Goal: Task Accomplishment & Management: Use online tool/utility

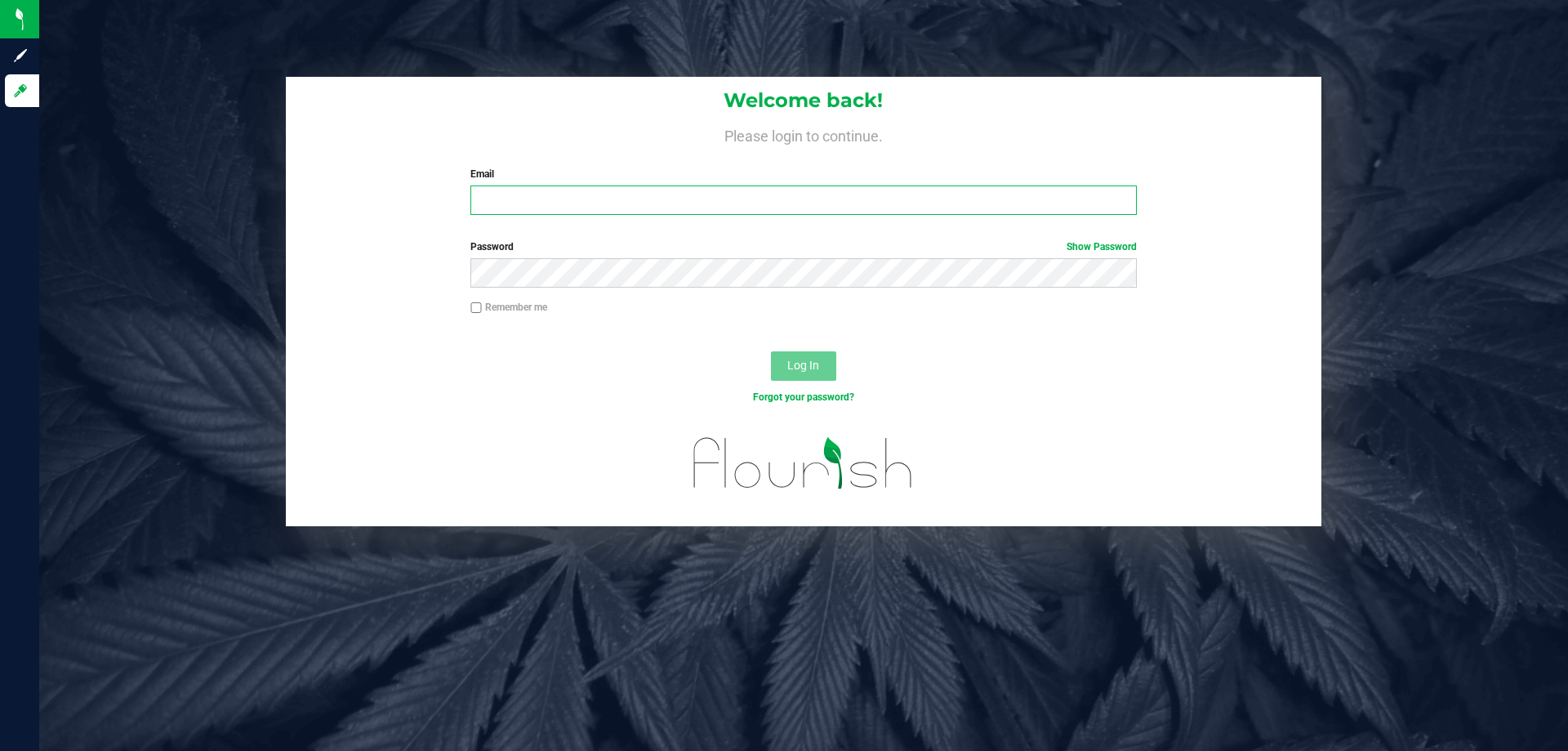
drag, startPoint x: 601, startPoint y: 204, endPoint x: 583, endPoint y: 205, distance: 18.0
click at [598, 205] on input "Email" at bounding box center [803, 200] width 665 height 29
type input "[EMAIL_ADDRESS][DOMAIN_NAME]"
click at [771, 351] on button "Log In" at bounding box center [803, 366] width 66 height 29
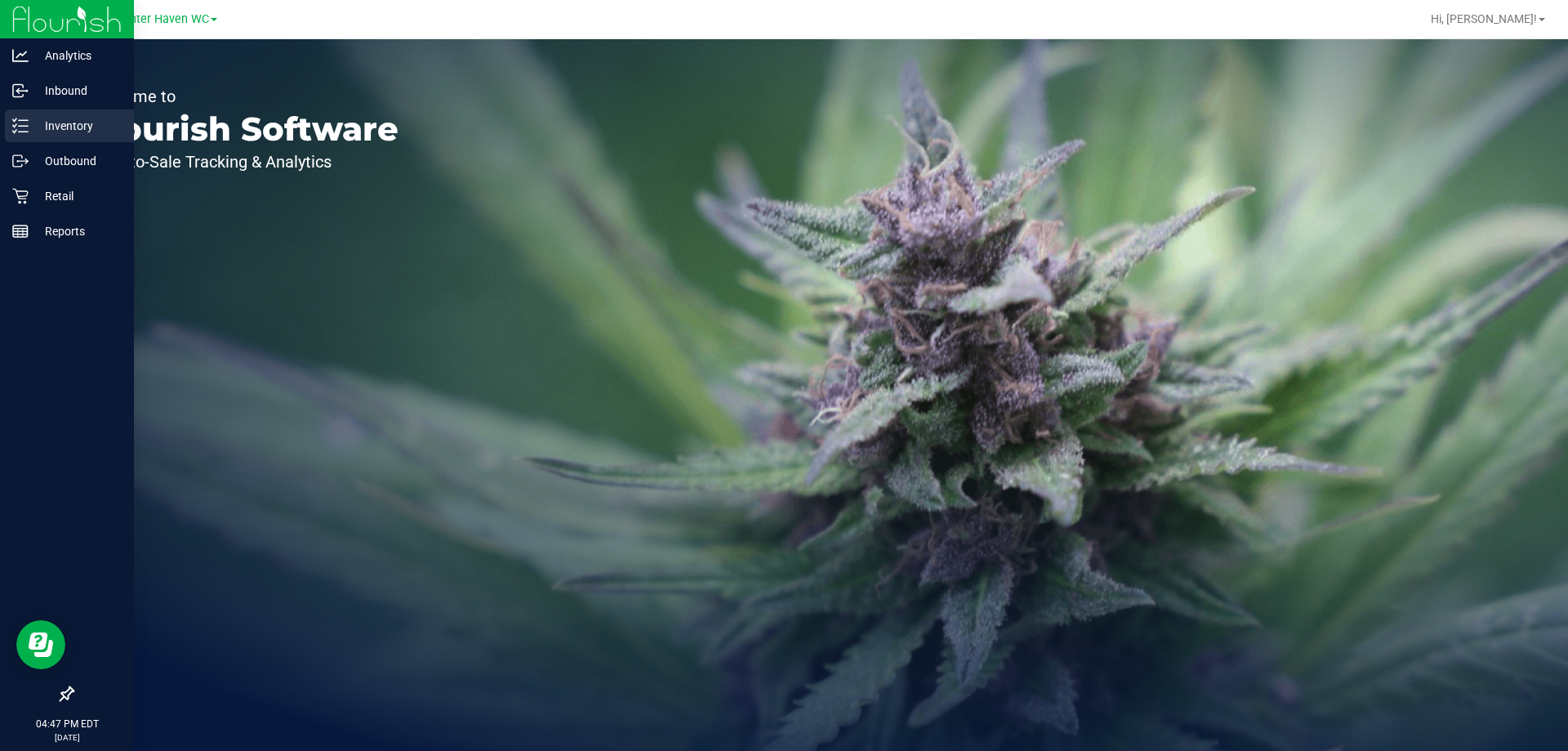
click at [84, 138] on div "Inventory" at bounding box center [70, 126] width 129 height 33
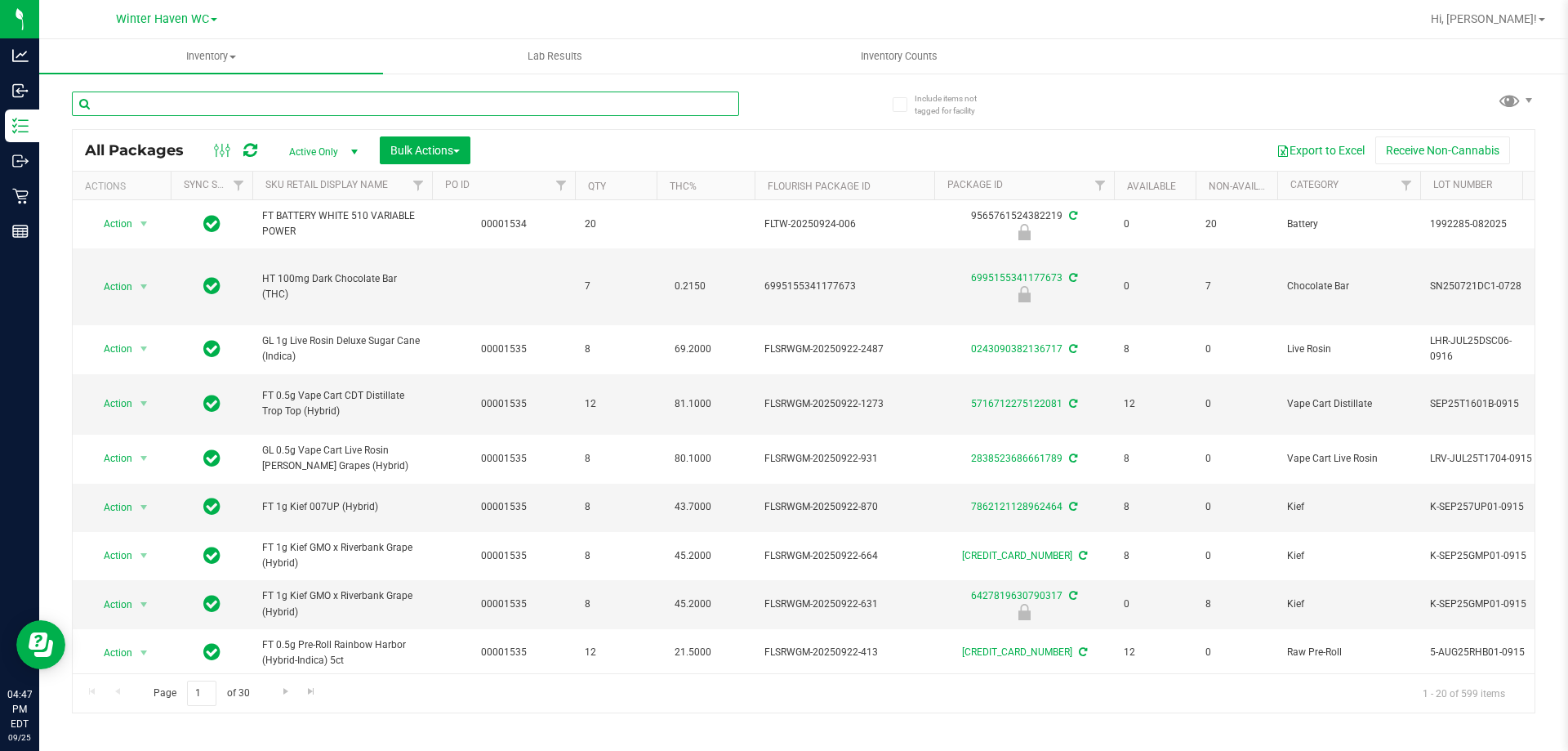
click at [311, 102] on input "text" at bounding box center [405, 104] width 667 height 24
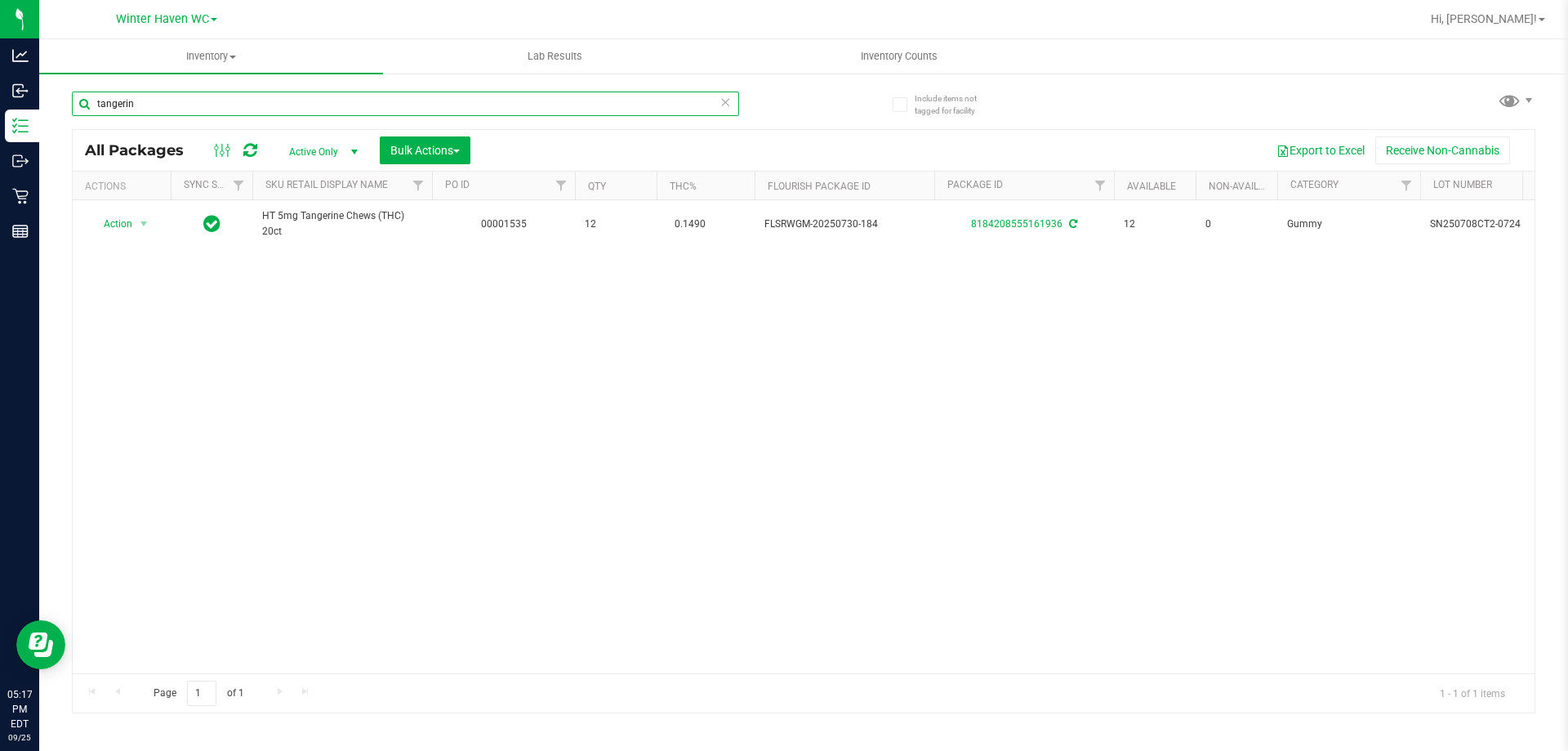
type input "tangerin"
